Goal: Transaction & Acquisition: Subscribe to service/newsletter

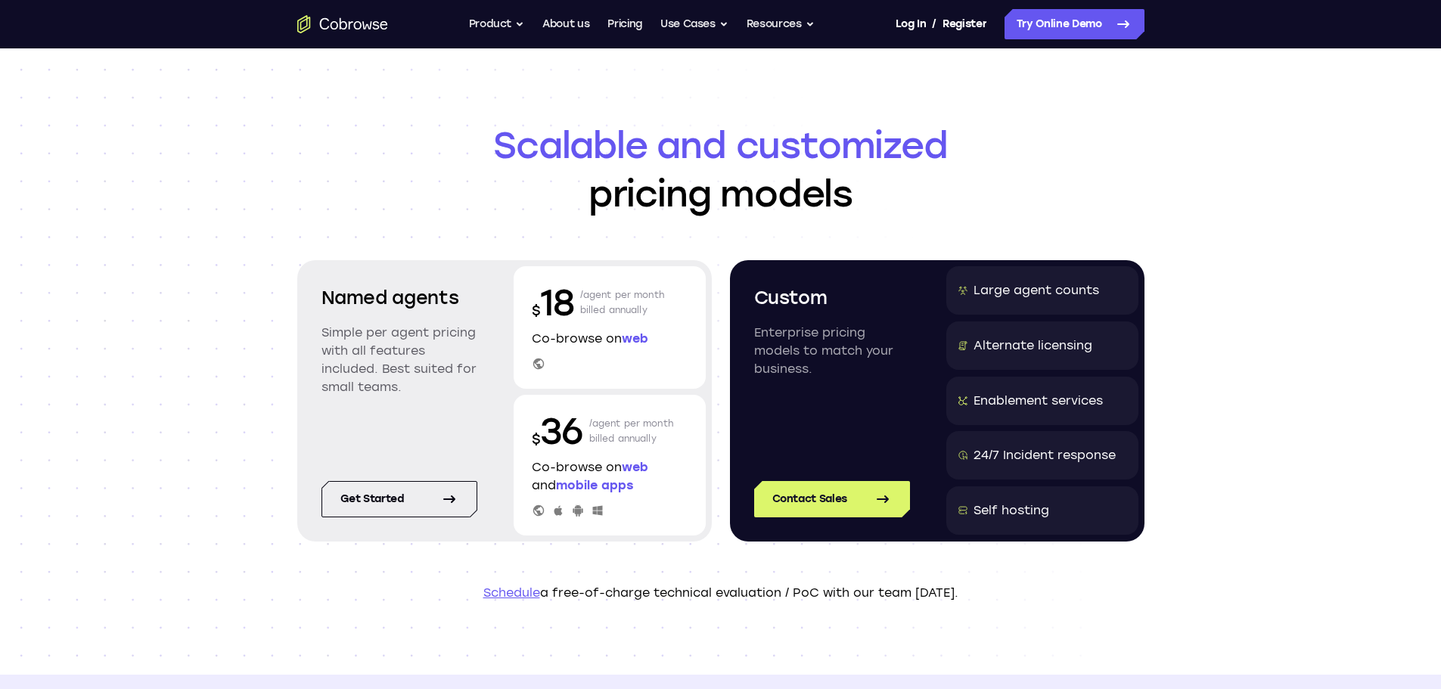
click at [1027, 450] on div "24/7 Incident response" at bounding box center [1045, 455] width 142 height 18
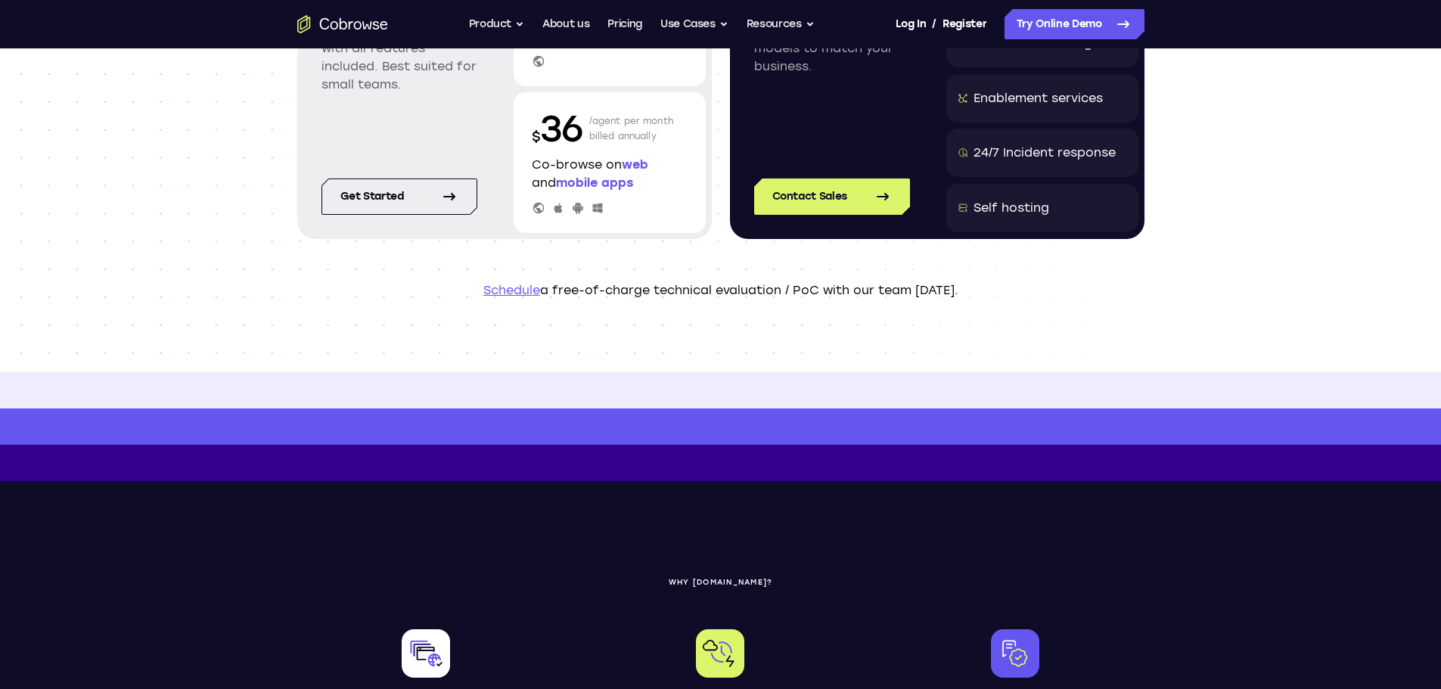
scroll to position [76, 0]
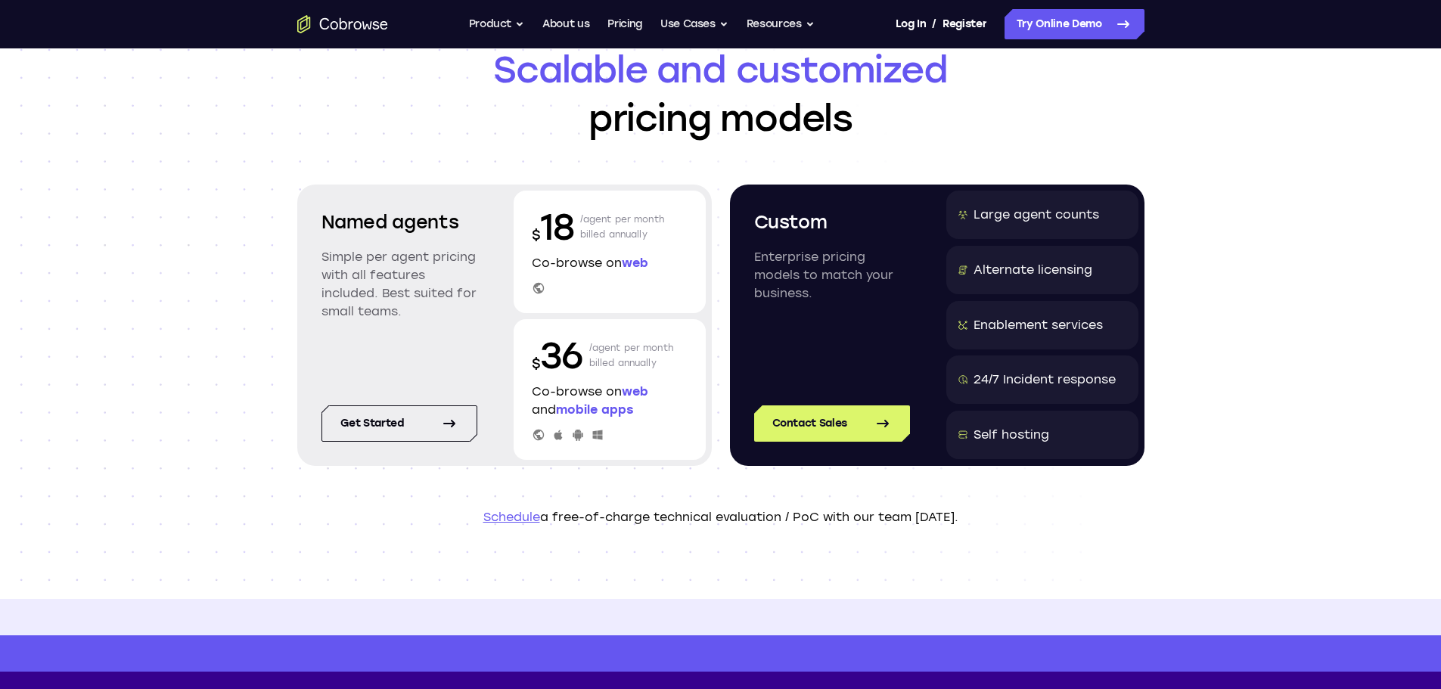
drag, startPoint x: 726, startPoint y: 530, endPoint x: 763, endPoint y: 530, distance: 36.3
click at [742, 530] on header "Scalable and customized pricing models Named agents Simple per agent pricing wi…" at bounding box center [721, 286] width 969 height 627
drag, startPoint x: 977, startPoint y: 515, endPoint x: 959, endPoint y: 517, distance: 17.5
click at [962, 517] on p "Schedule a free-of-charge technical evaluation / PoC with our team [DATE]." at bounding box center [720, 517] width 847 height 18
drag, startPoint x: 959, startPoint y: 517, endPoint x: 701, endPoint y: 525, distance: 258.9
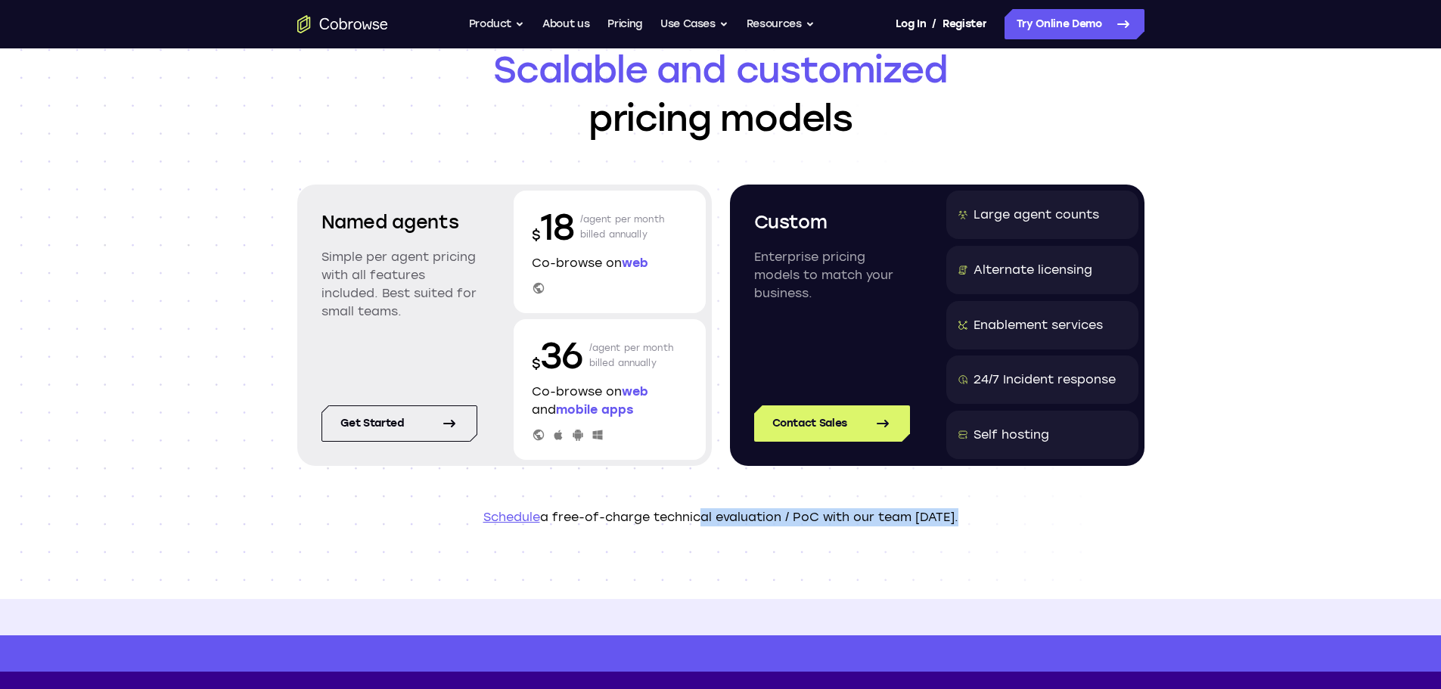
click at [701, 525] on p "Schedule a free-of-charge technical evaluation / PoC with our team [DATE]." at bounding box center [720, 517] width 847 height 18
click at [504, 516] on link "Schedule" at bounding box center [512, 517] width 57 height 14
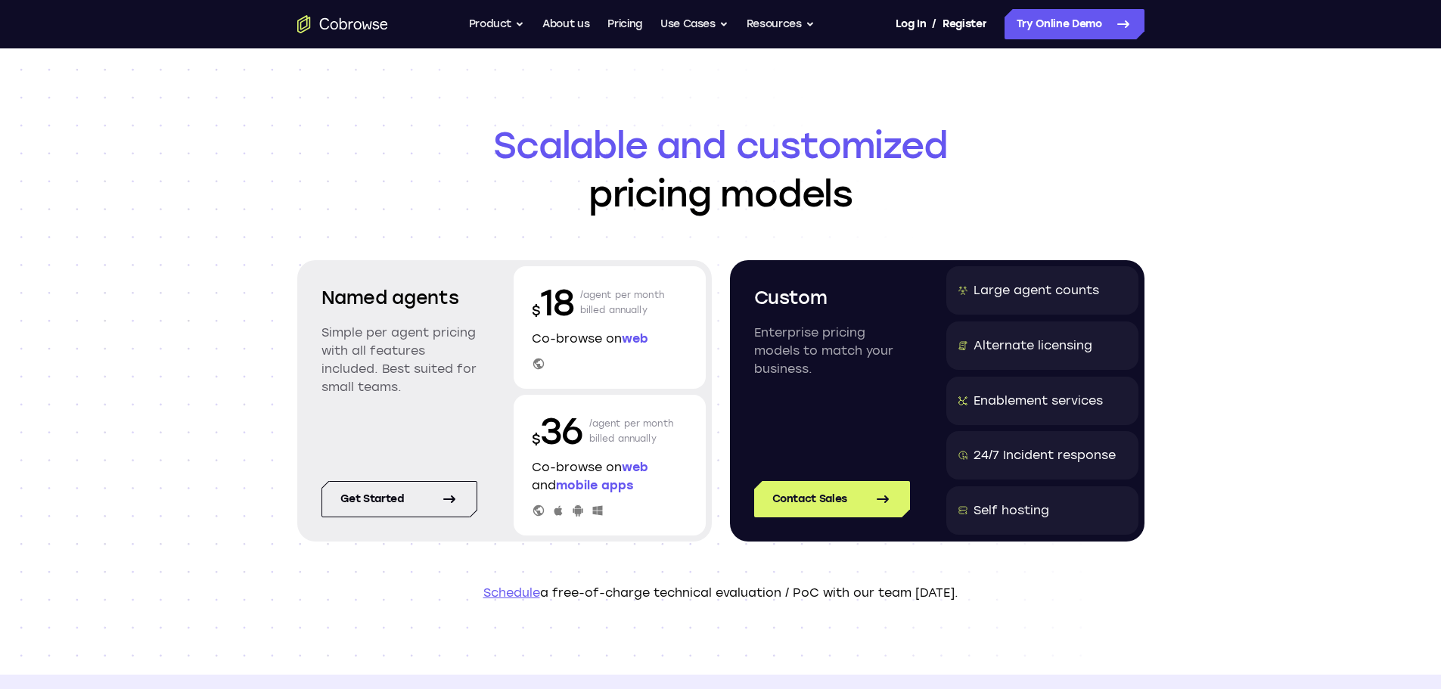
click at [1012, 288] on div "Large agent counts" at bounding box center [1037, 290] width 126 height 18
click at [1009, 358] on div "Alternate licensing" at bounding box center [1043, 346] width 192 height 48
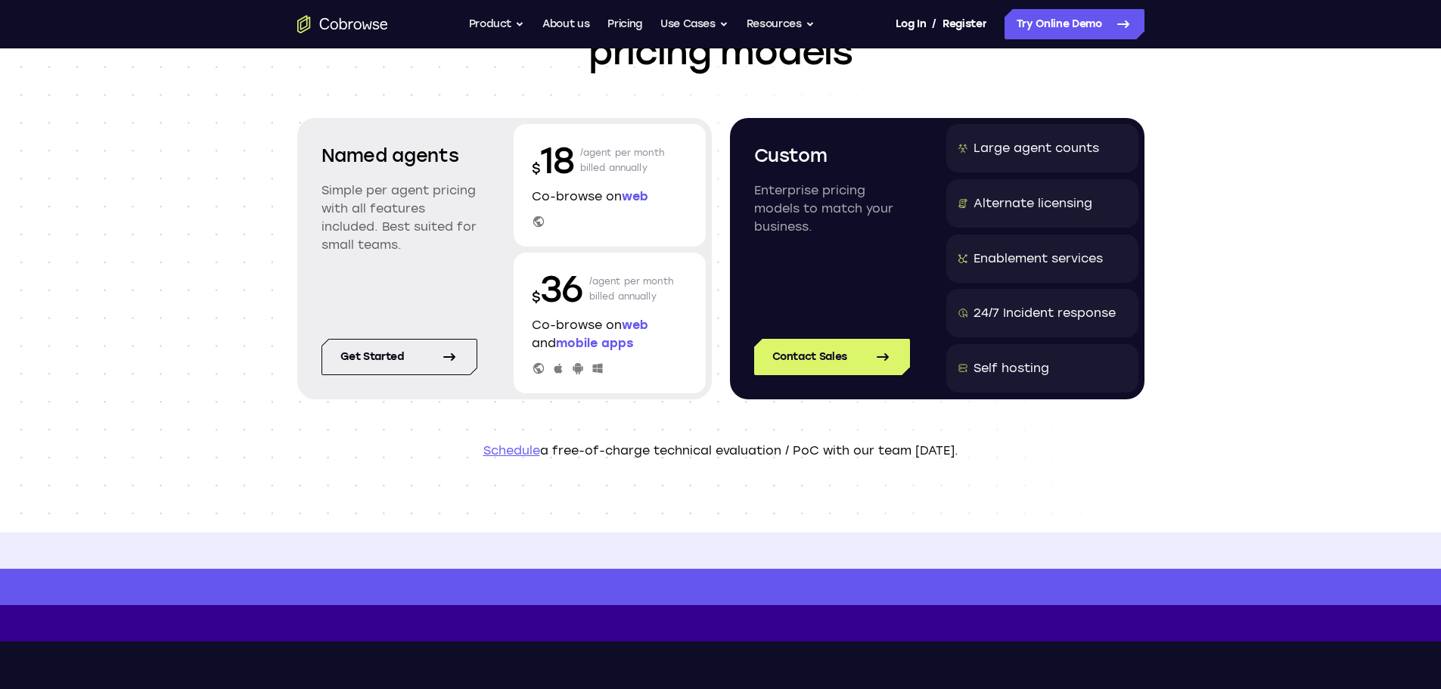
scroll to position [76, 0]
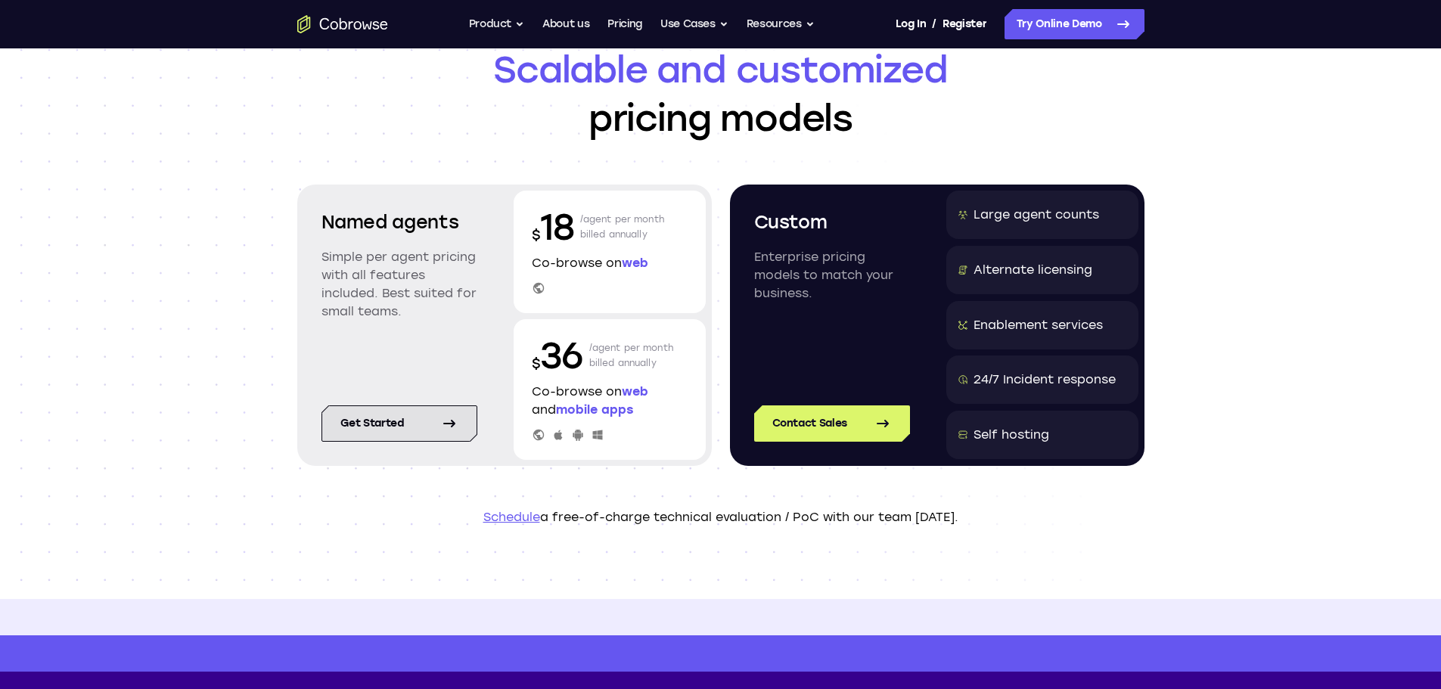
click at [387, 422] on link "Get started" at bounding box center [400, 424] width 156 height 36
